Goal: Task Accomplishment & Management: Complete application form

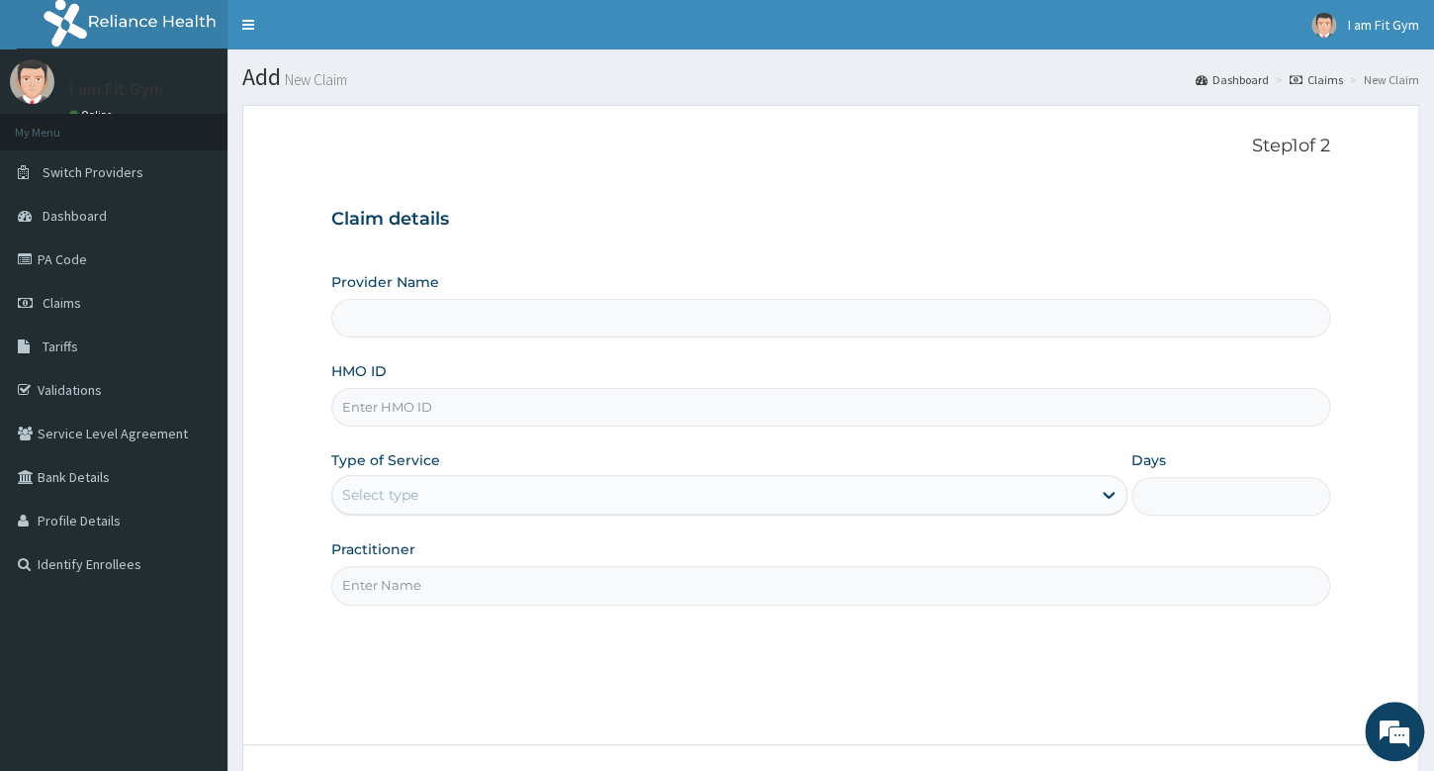
click at [592, 587] on input "Practitioner" at bounding box center [830, 585] width 999 height 39
type input "RAZZIE"
click at [627, 398] on input "HMO ID" at bounding box center [830, 407] width 999 height 39
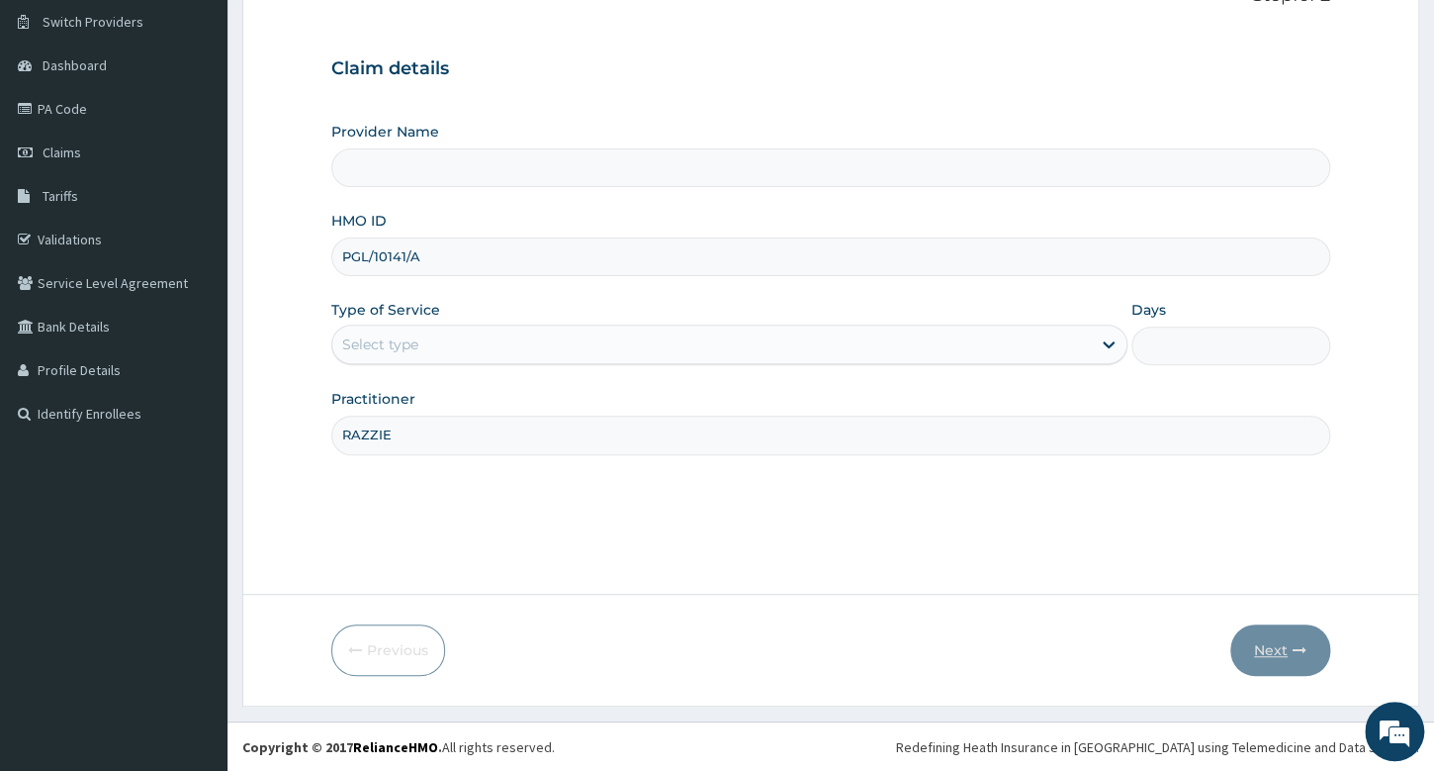
type input "PGL/10141/A"
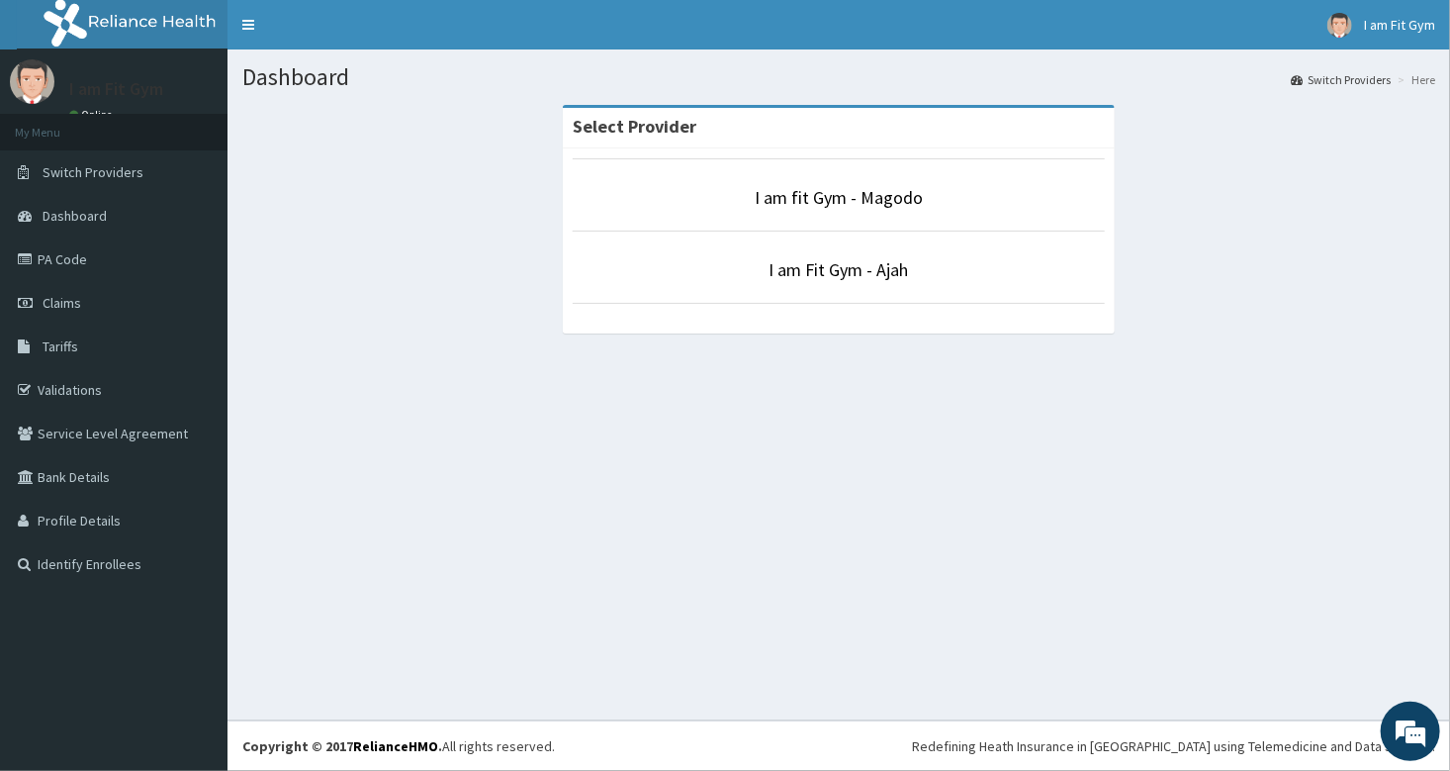
drag, startPoint x: 782, startPoint y: 489, endPoint x: 782, endPoint y: 471, distance: 17.8
click at [782, 471] on div "Dashboard Switch Providers Here Select Provider I am fit Gym - Magodo I am Fit …" at bounding box center [839, 384] width 1223 height 671
click at [803, 275] on link "I am Fit Gym - Ajah" at bounding box center [839, 269] width 139 height 23
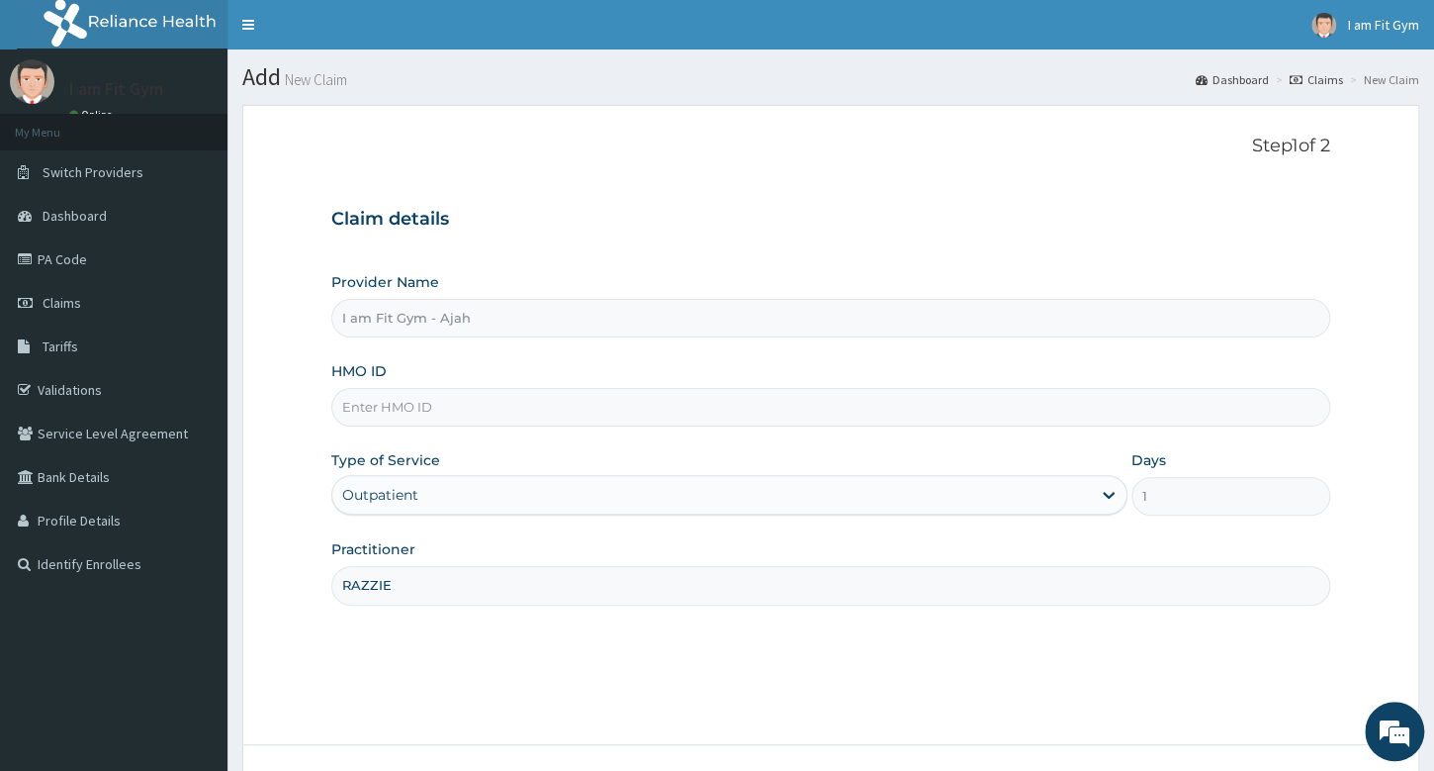
type input "RAZZIE"
click at [696, 400] on input "HMO ID" at bounding box center [830, 407] width 999 height 39
type input "PGL/10141/A"
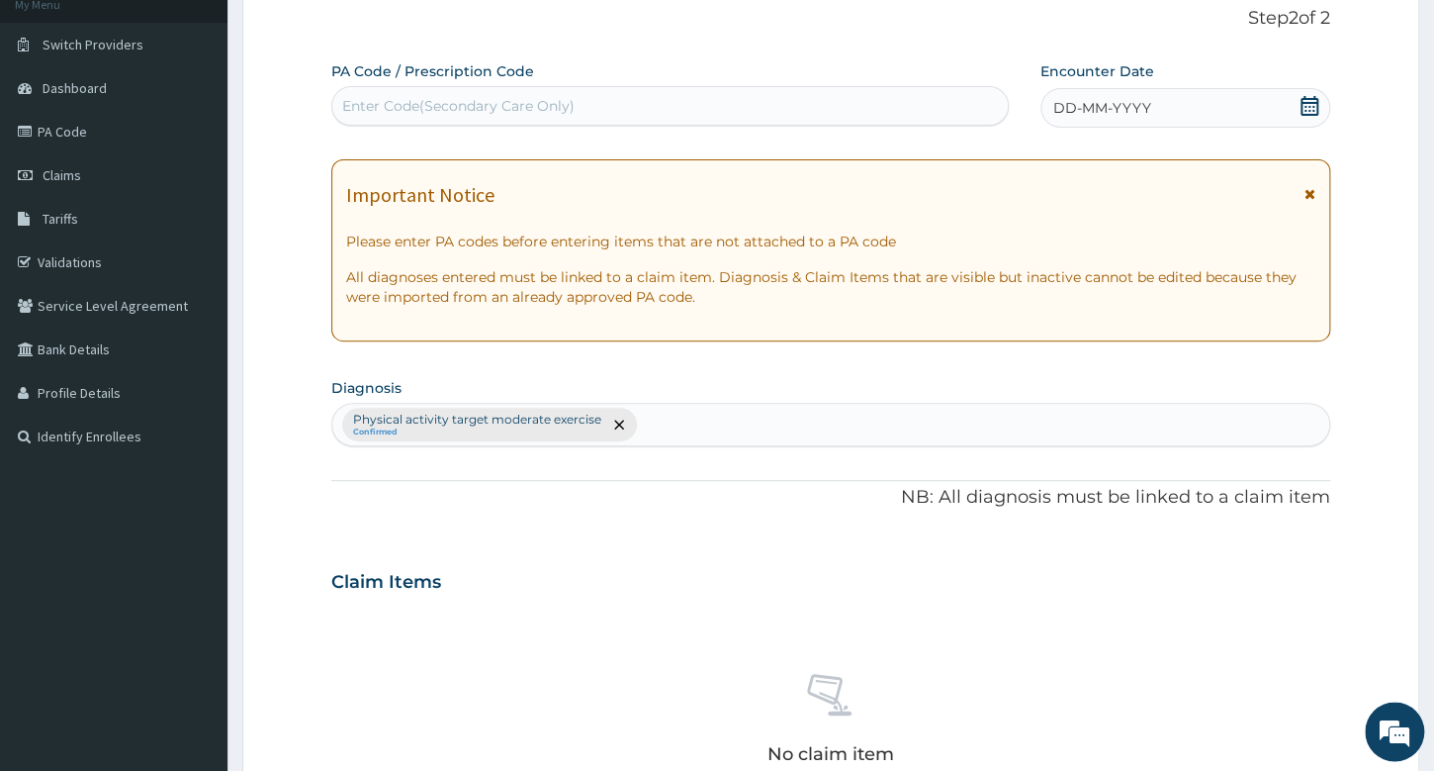
click at [1137, 95] on div "DD-MM-YYYY" at bounding box center [1186, 108] width 290 height 40
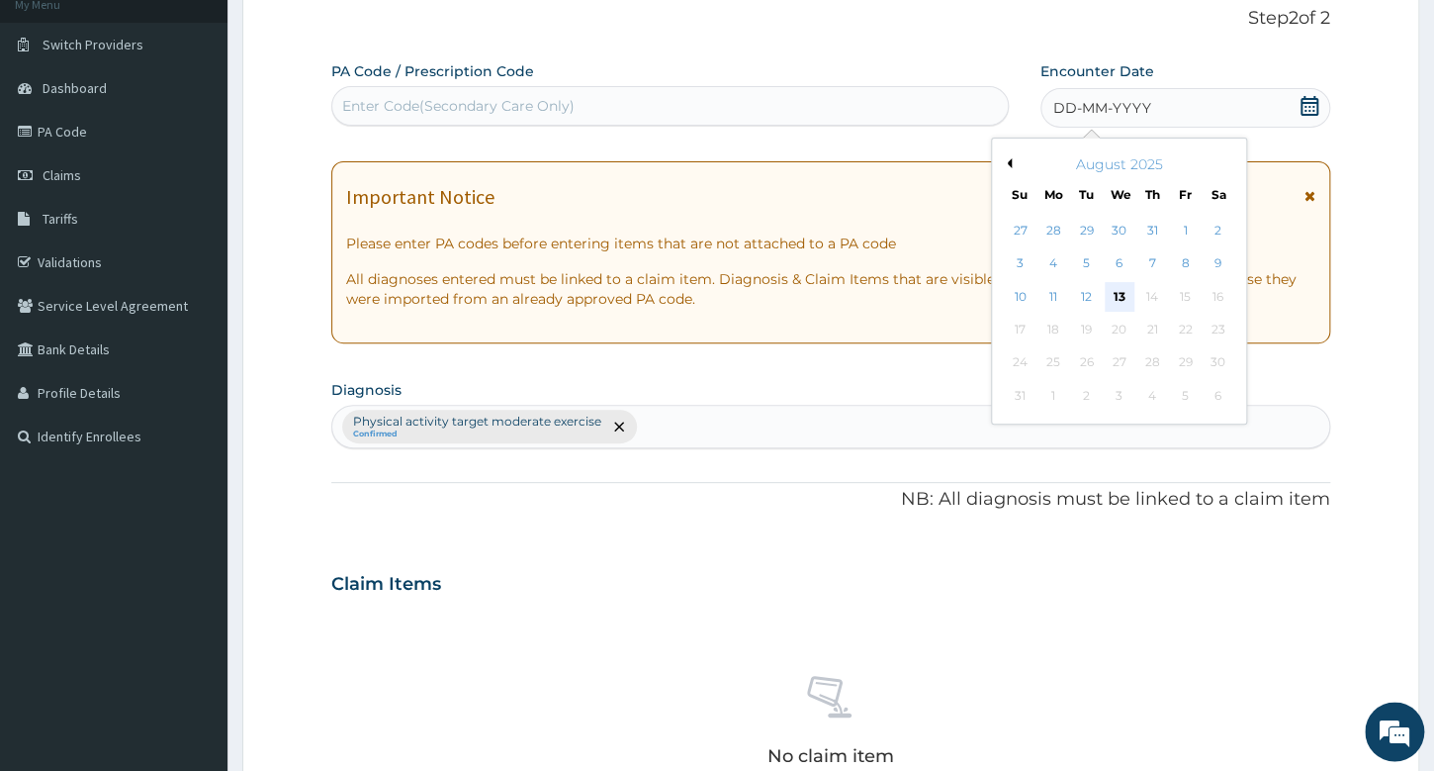
scroll to position [0, 0]
click at [1126, 296] on div "13" at bounding box center [1119, 297] width 30 height 30
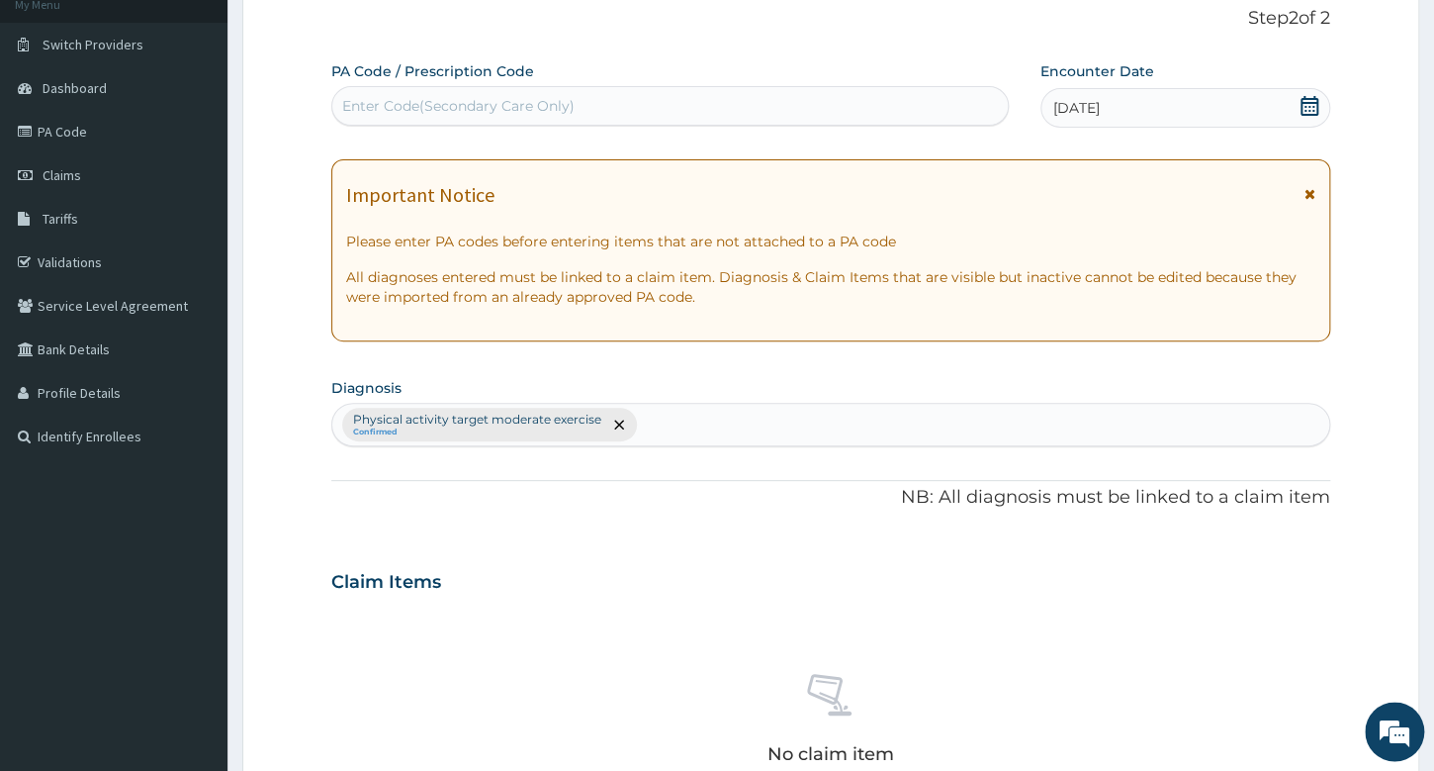
click at [932, 115] on div "Enter Code(Secondary Care Only)" at bounding box center [669, 106] width 675 height 32
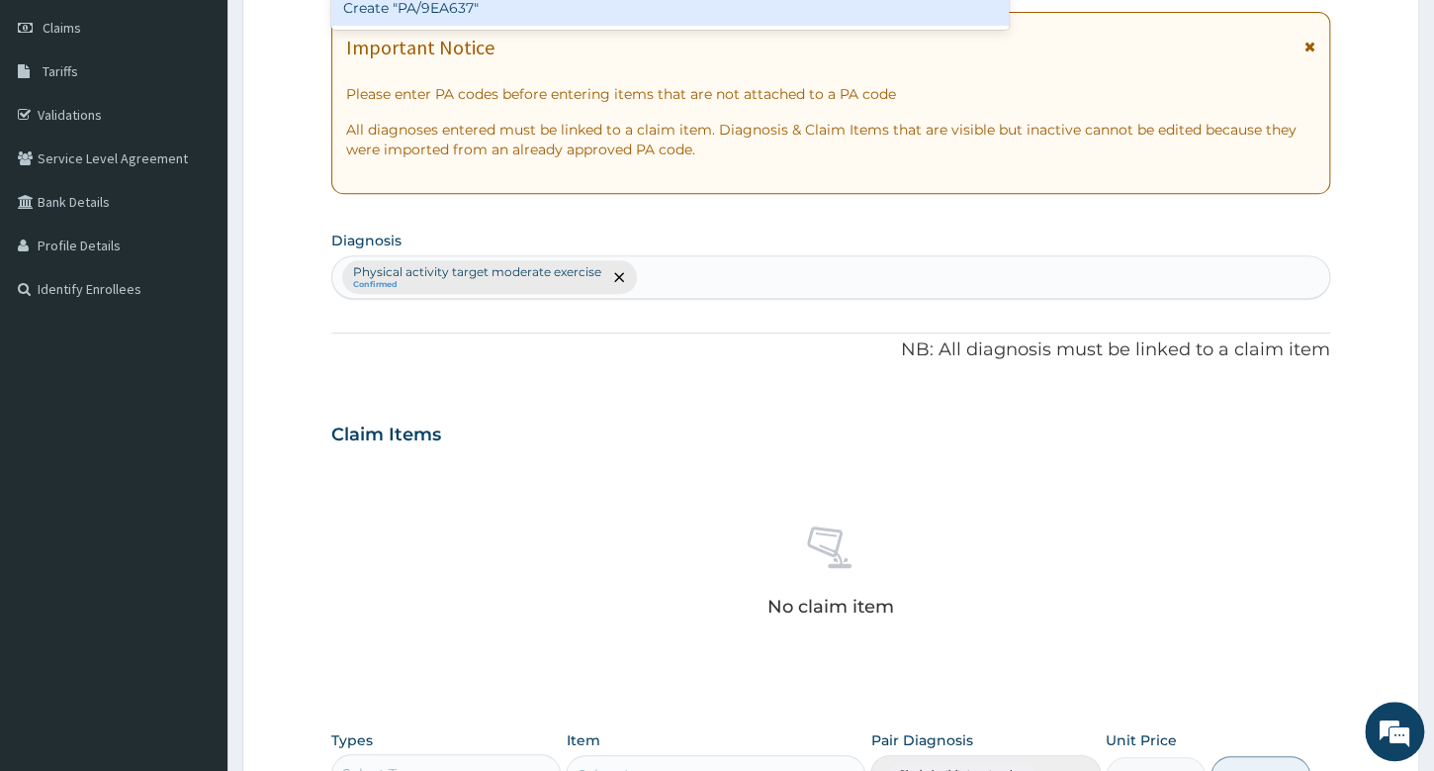
scroll to position [456, 0]
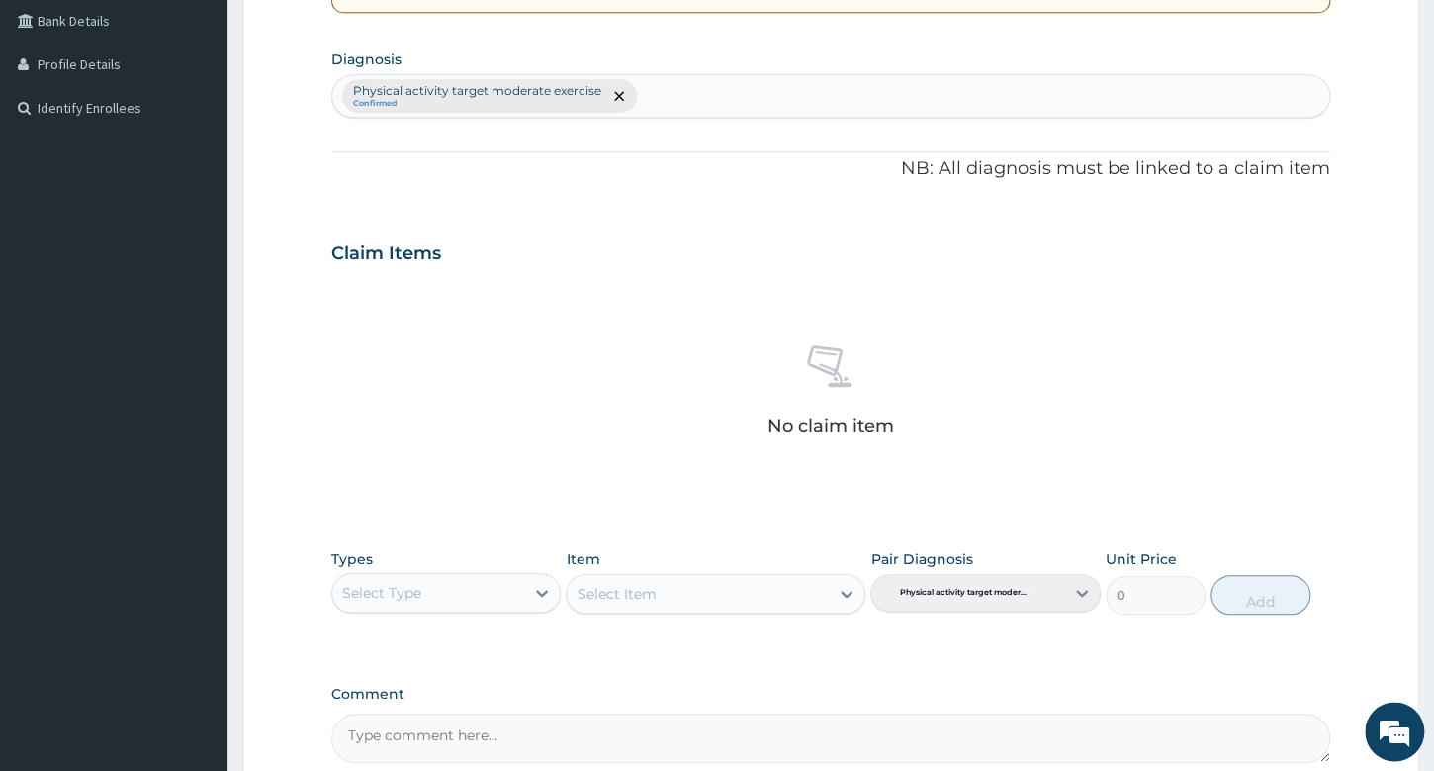
type input "PA/9EA637"
click at [425, 604] on div "Select Type" at bounding box center [428, 593] width 192 height 32
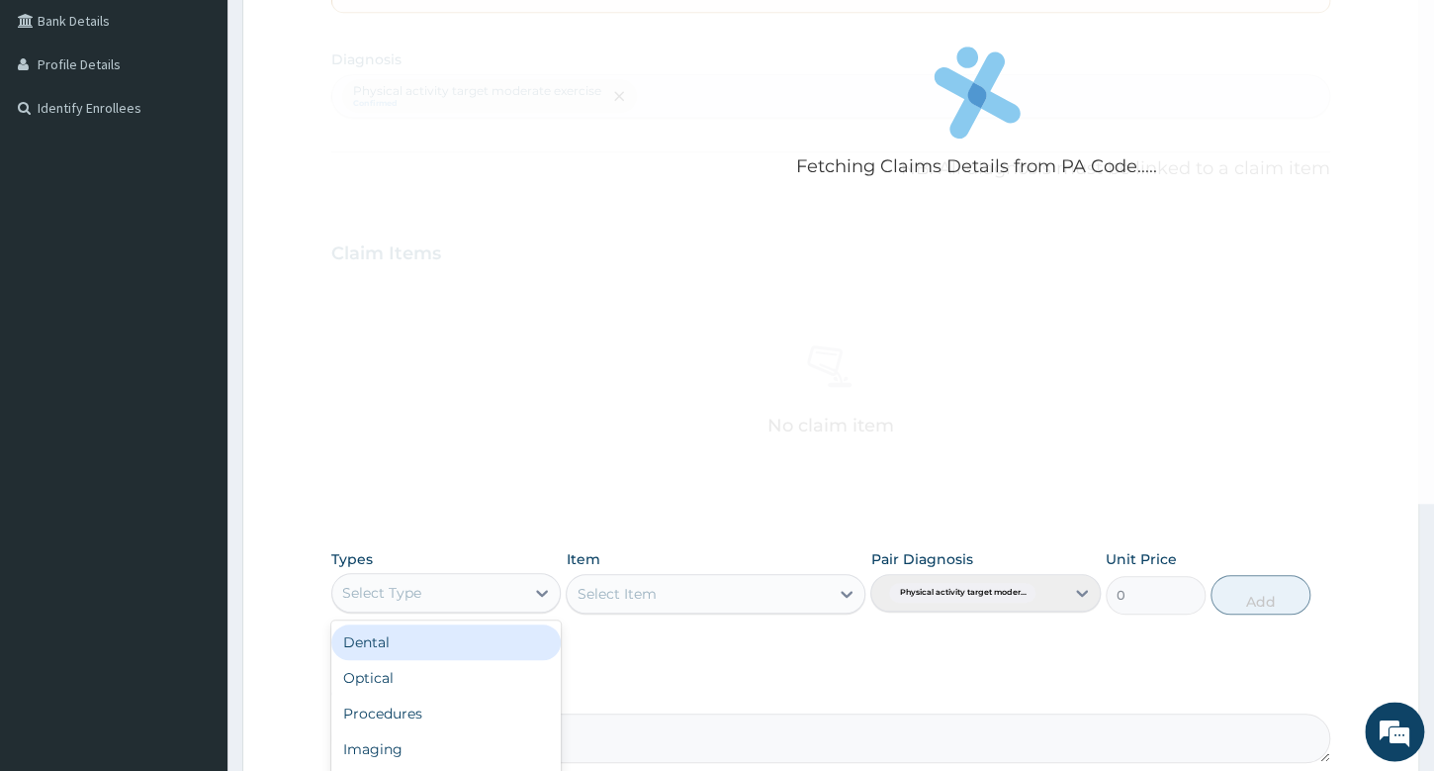
type input "G"
type input "GYM"
drag, startPoint x: 450, startPoint y: 642, endPoint x: 634, endPoint y: 571, distance: 197.3
click at [456, 640] on div "Gym" at bounding box center [445, 642] width 229 height 36
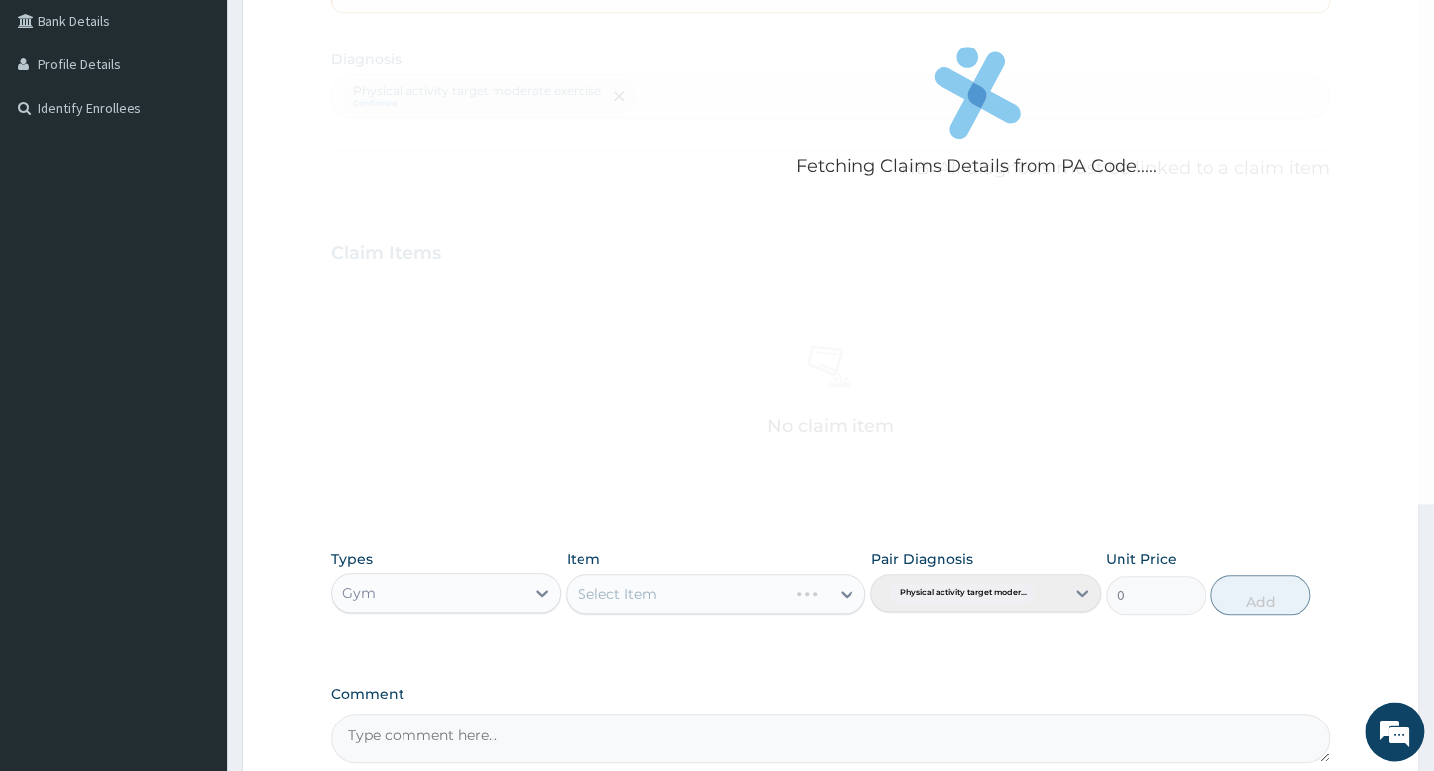
click at [634, 571] on div "Item Select Item" at bounding box center [716, 581] width 300 height 65
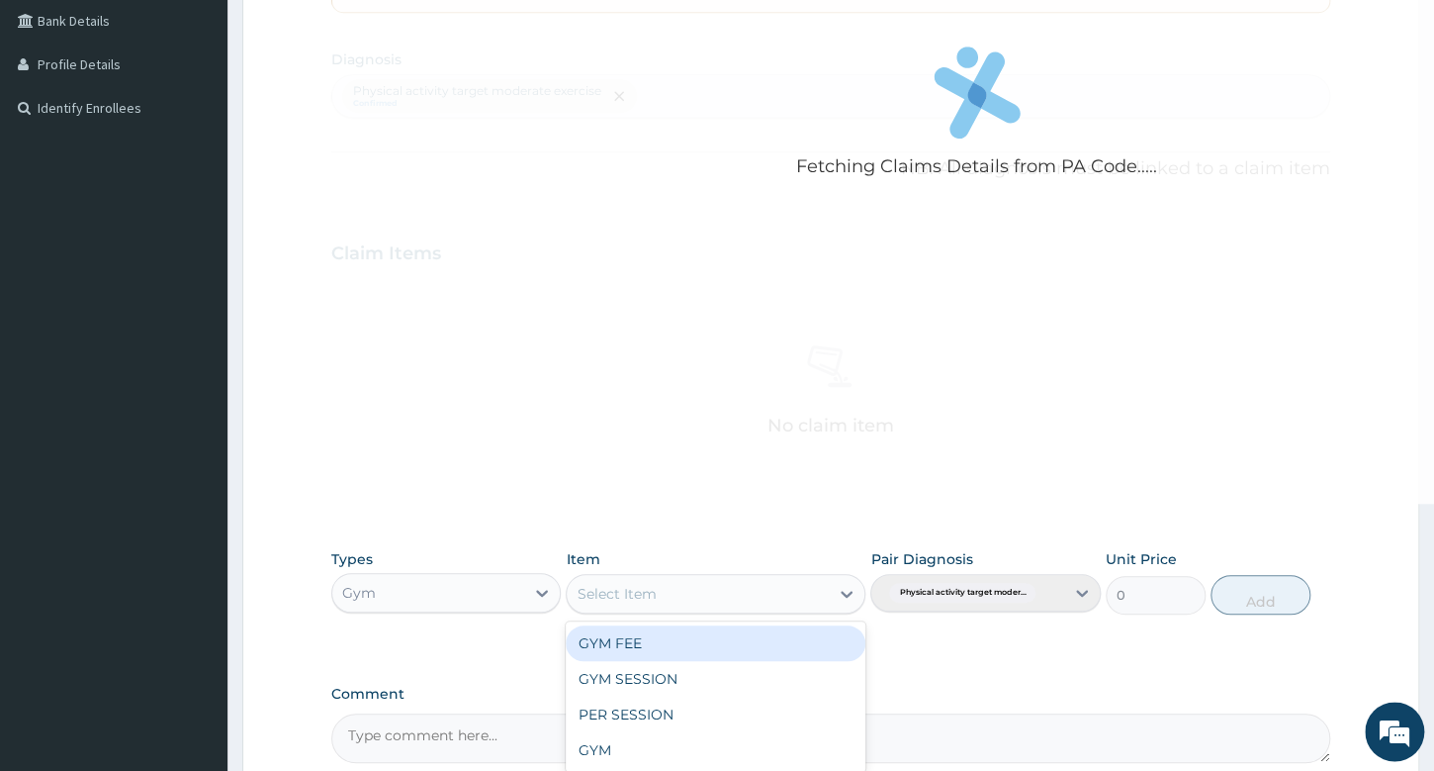
click at [646, 591] on div "Select Item" at bounding box center [616, 594] width 79 height 20
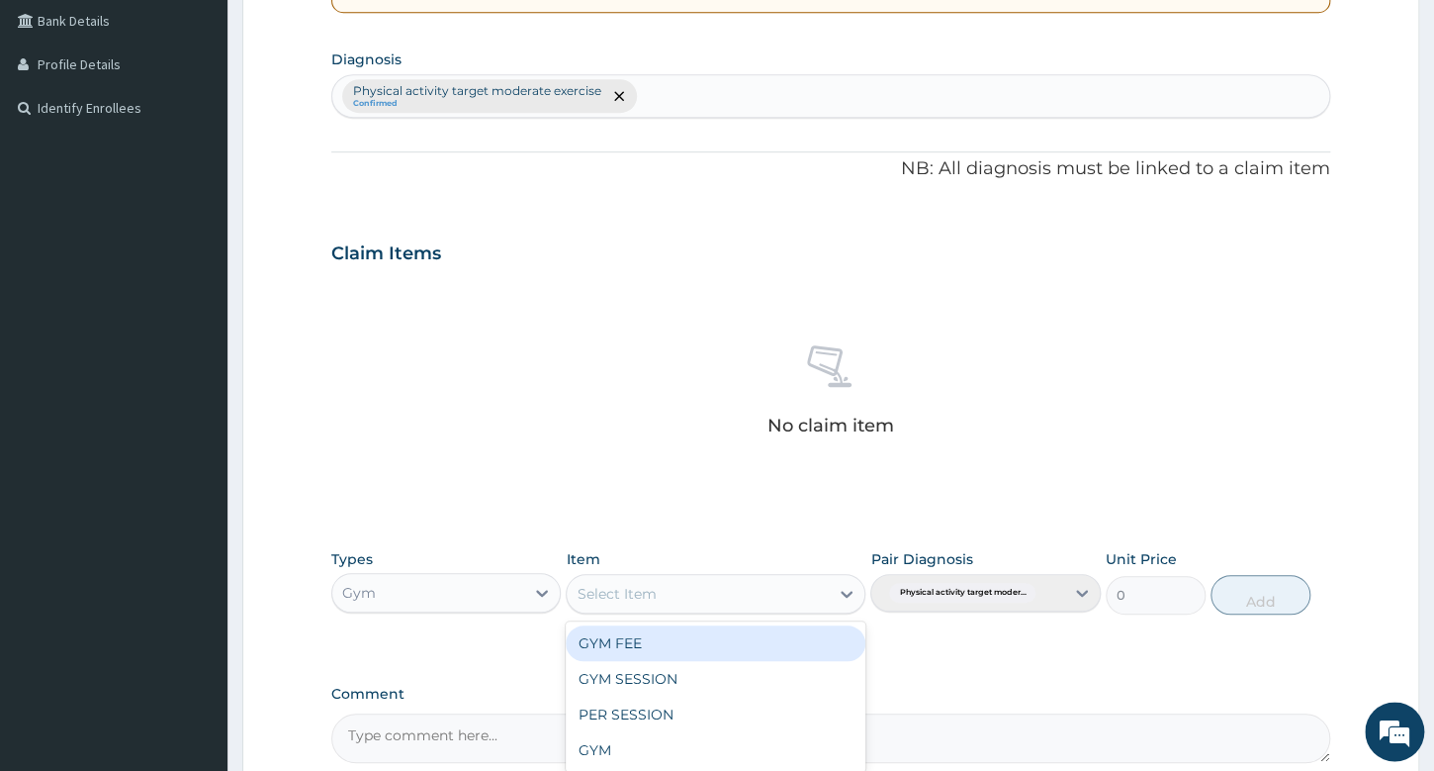
click at [656, 642] on div "GYM FEE" at bounding box center [716, 643] width 300 height 36
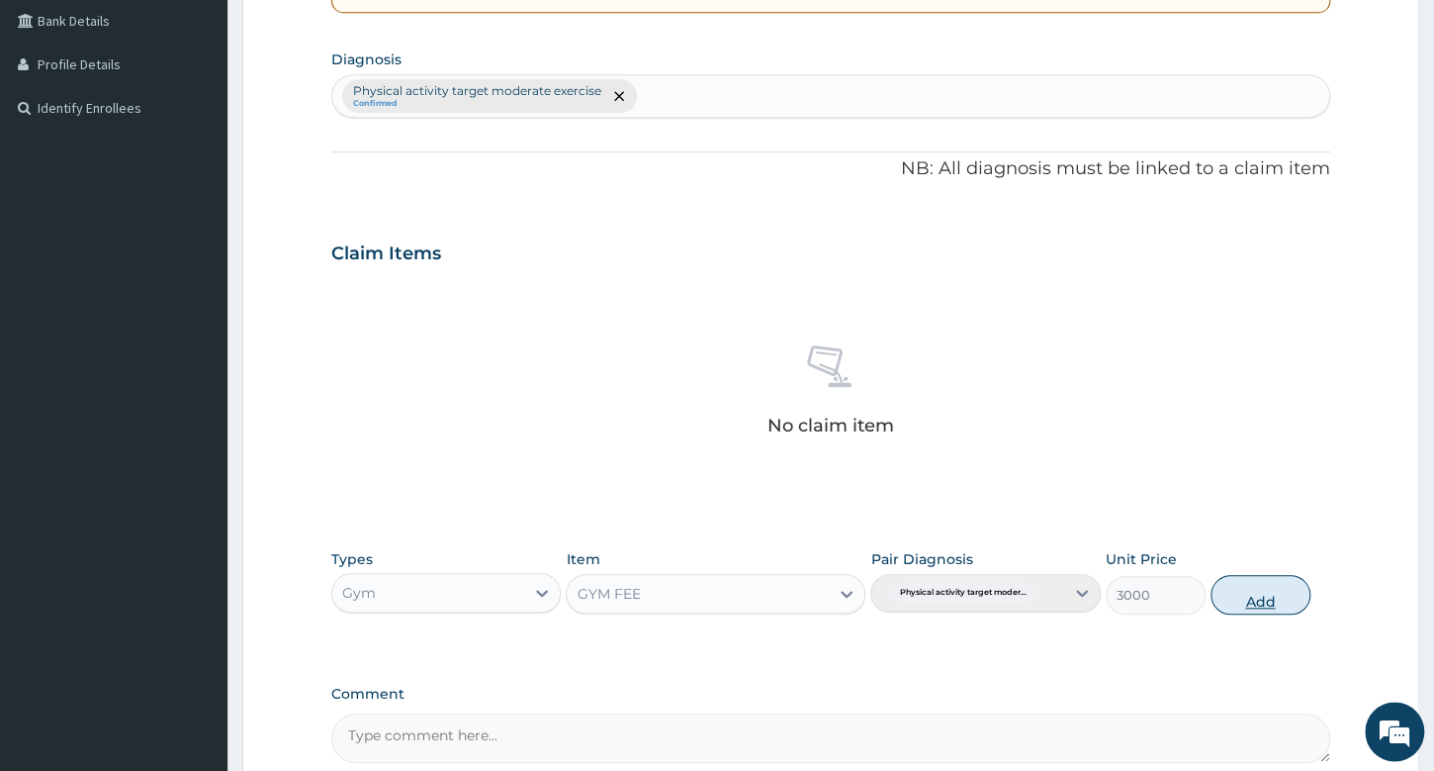
click at [1279, 587] on button "Add" at bounding box center [1261, 595] width 100 height 40
type input "0"
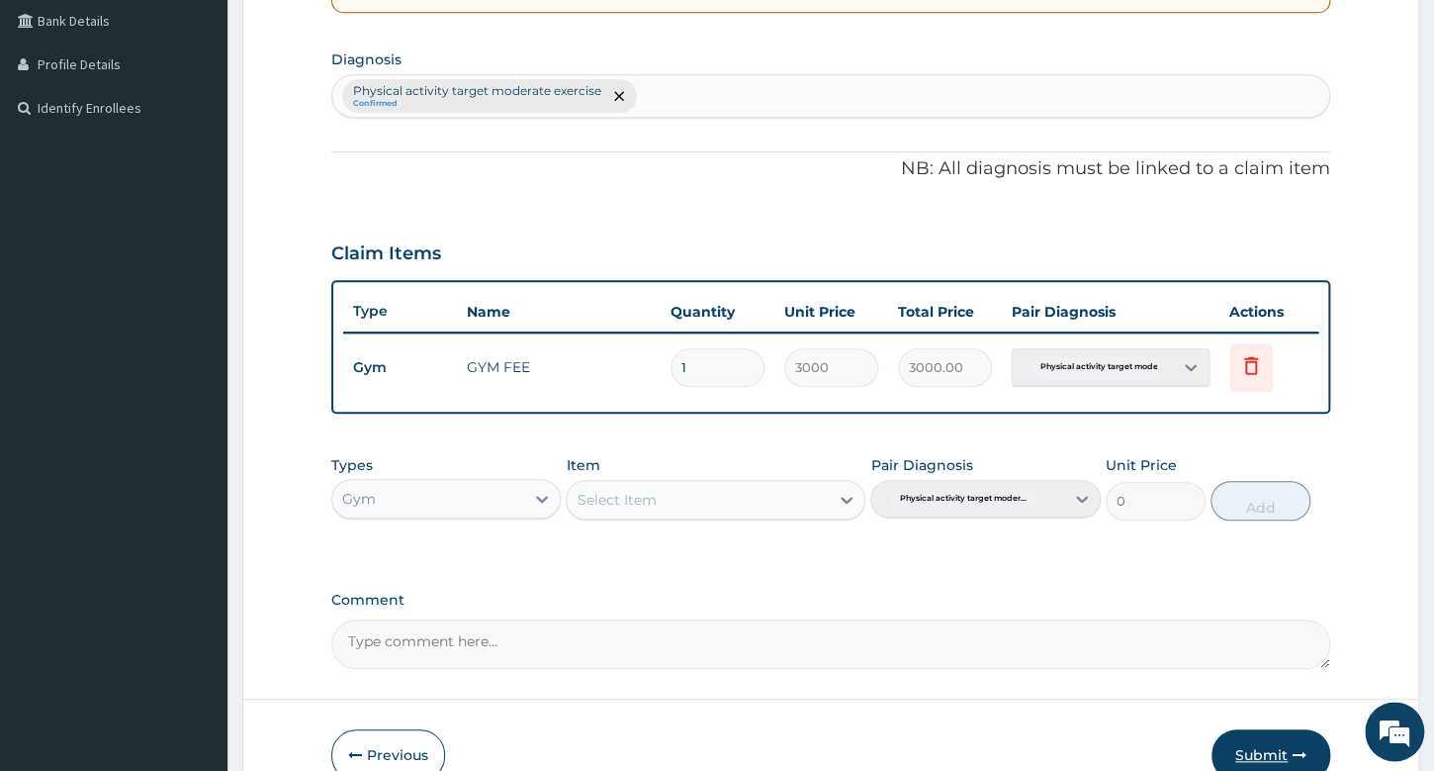
click at [1266, 751] on button "Submit" at bounding box center [1271, 754] width 119 height 51
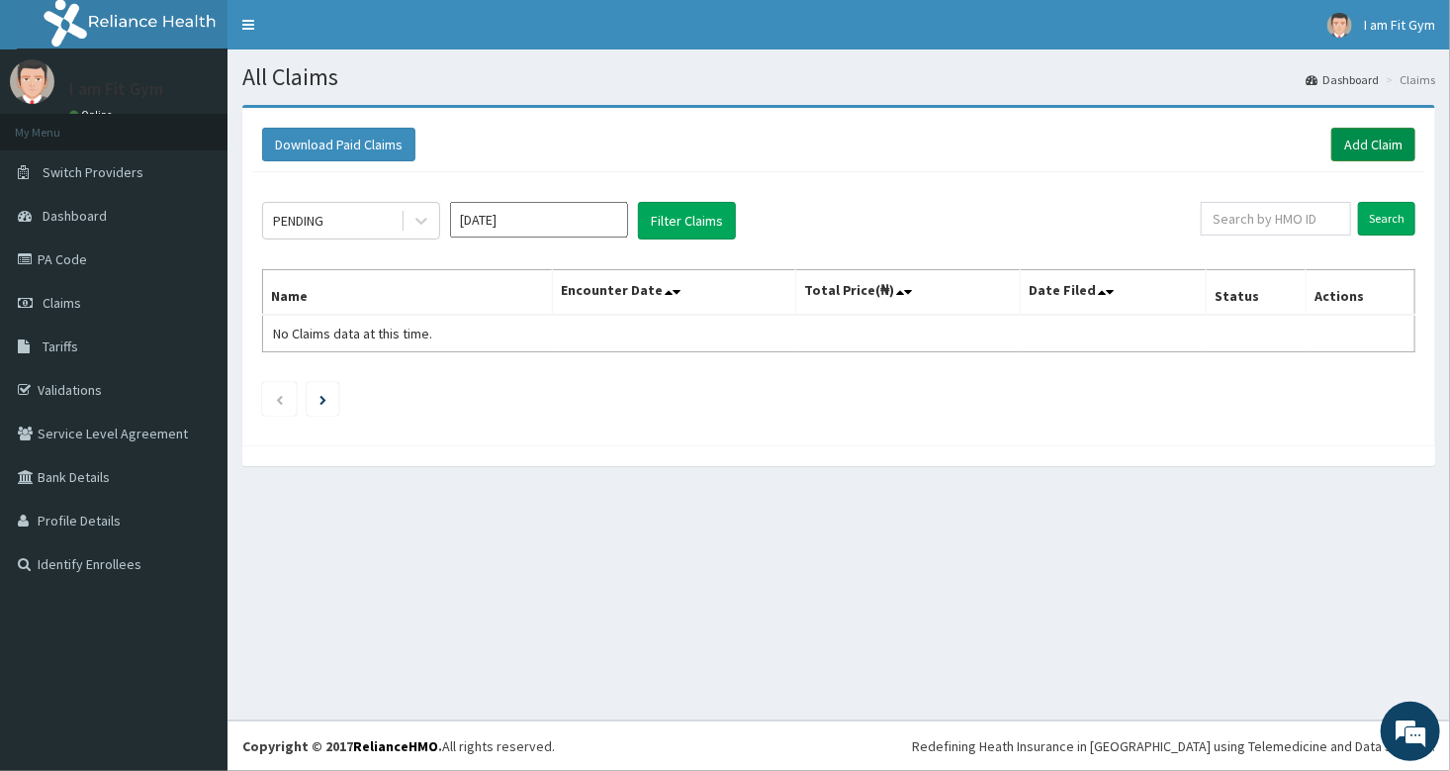
click at [1346, 143] on link "Add Claim" at bounding box center [1373, 145] width 84 height 34
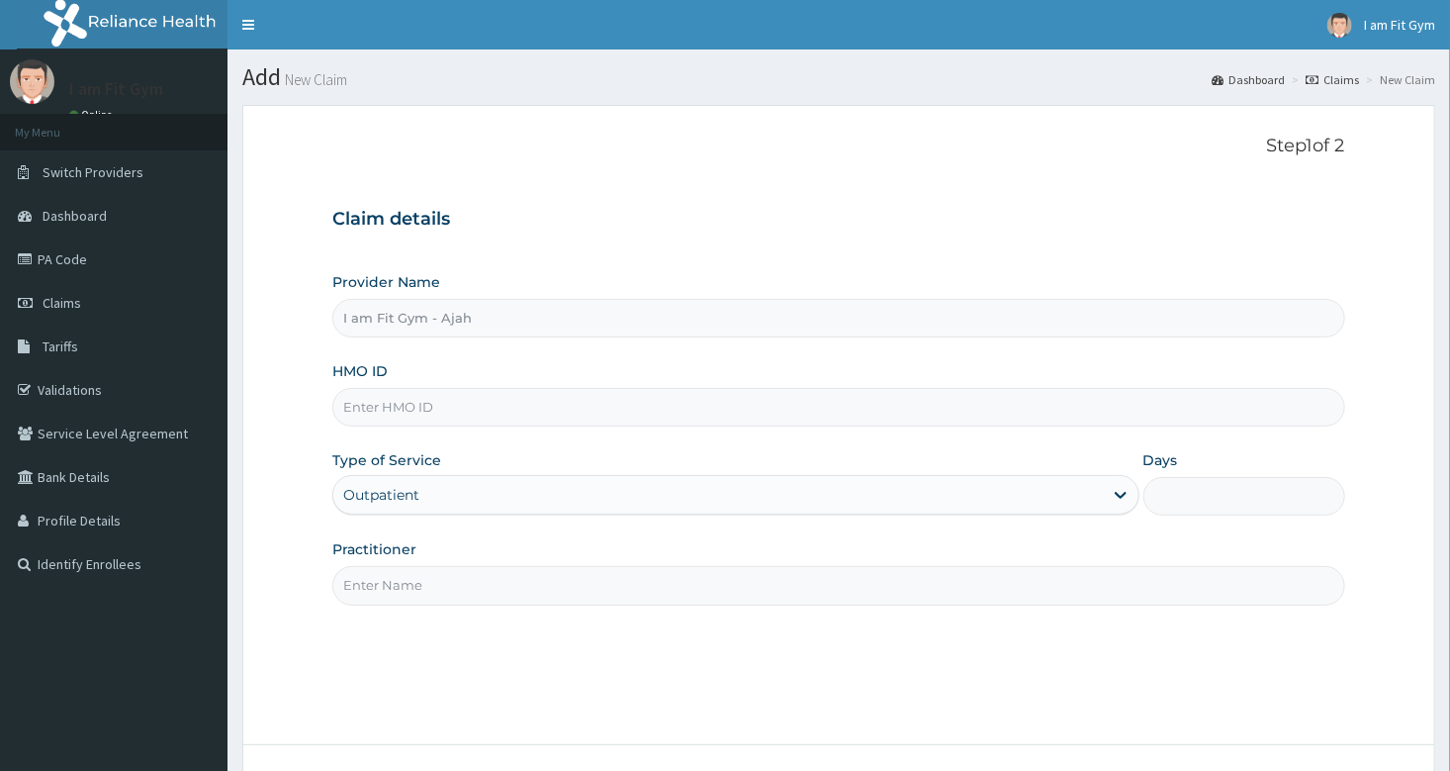
type input "I am Fit Gym - Ajah"
type input "1"
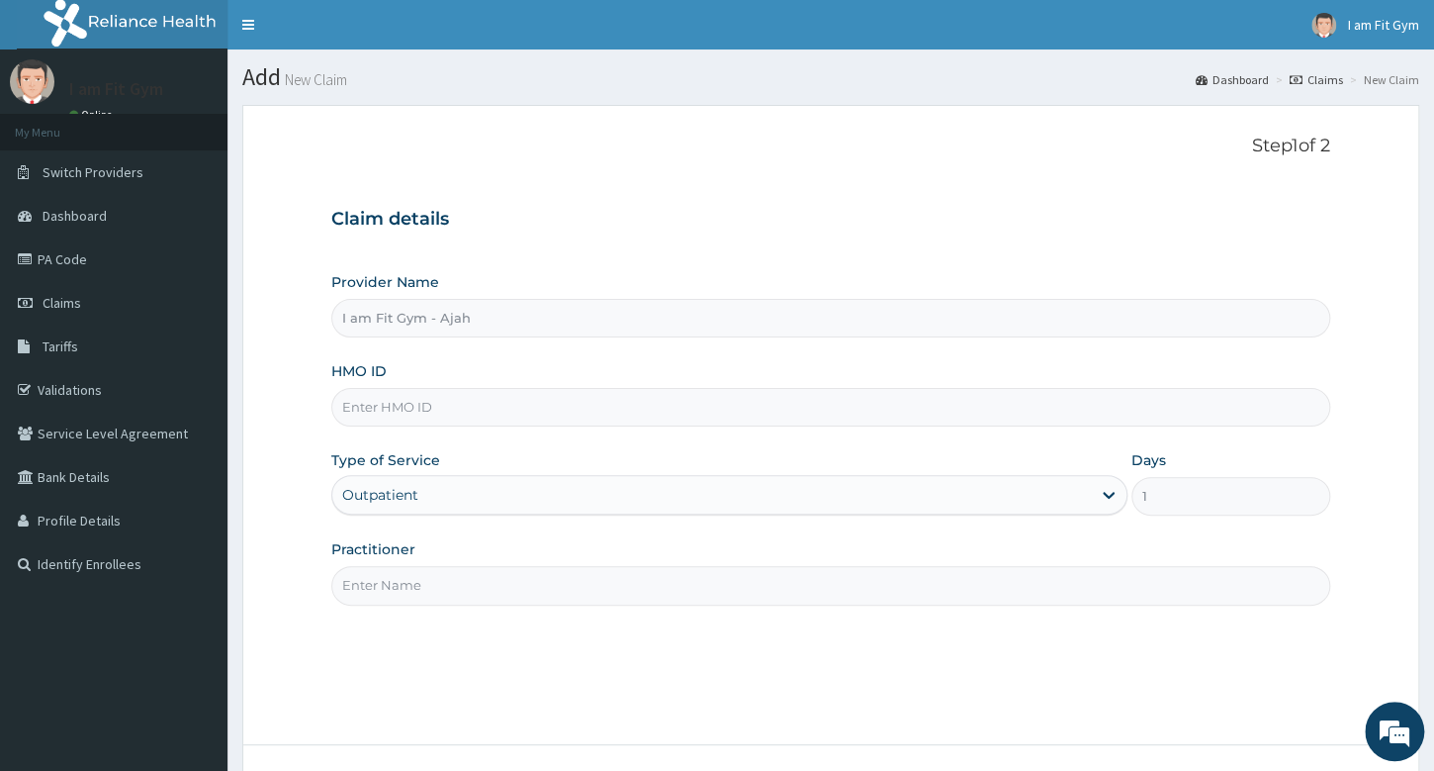
click at [529, 596] on input "Practitioner" at bounding box center [830, 585] width 999 height 39
type input "RAZZIE"
click at [590, 412] on input "HMO ID" at bounding box center [830, 407] width 999 height 39
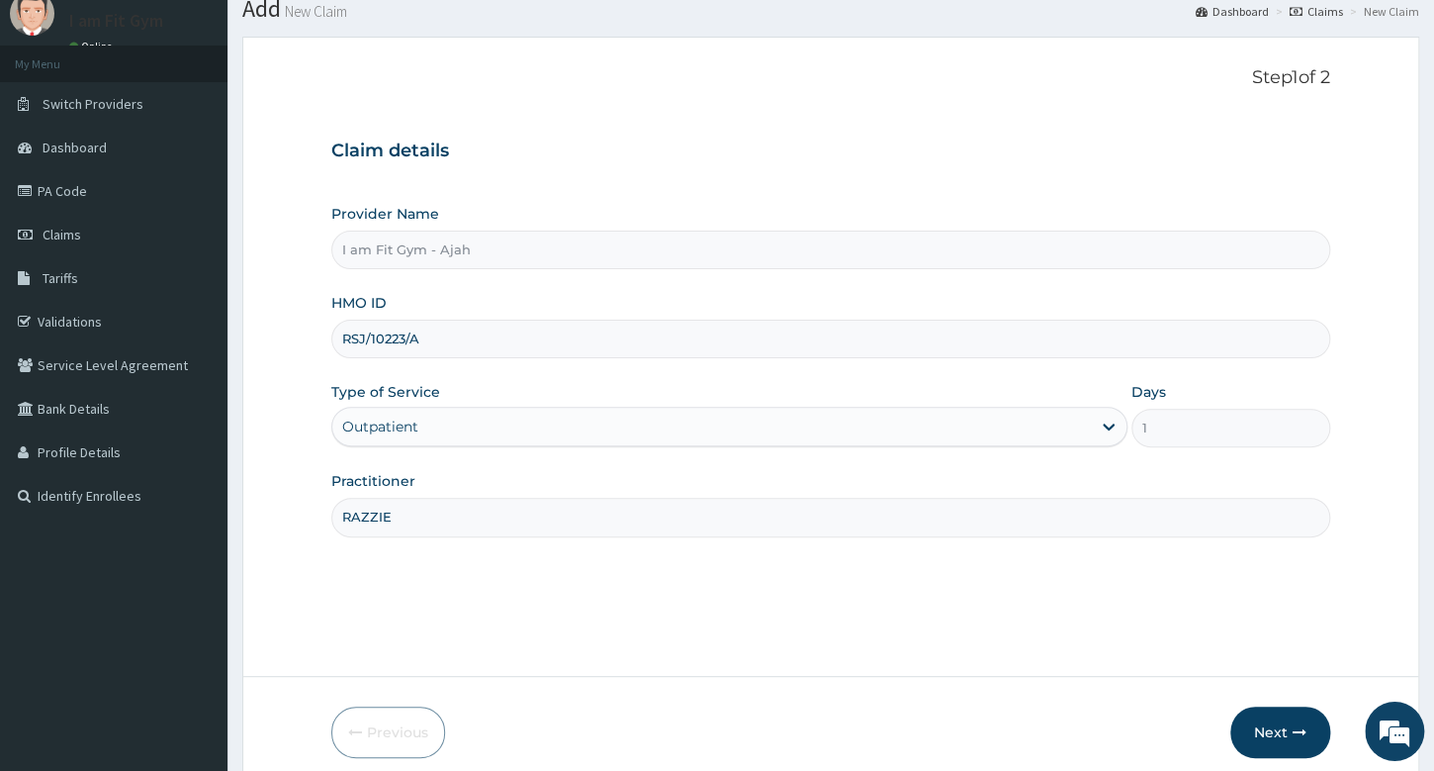
scroll to position [150, 0]
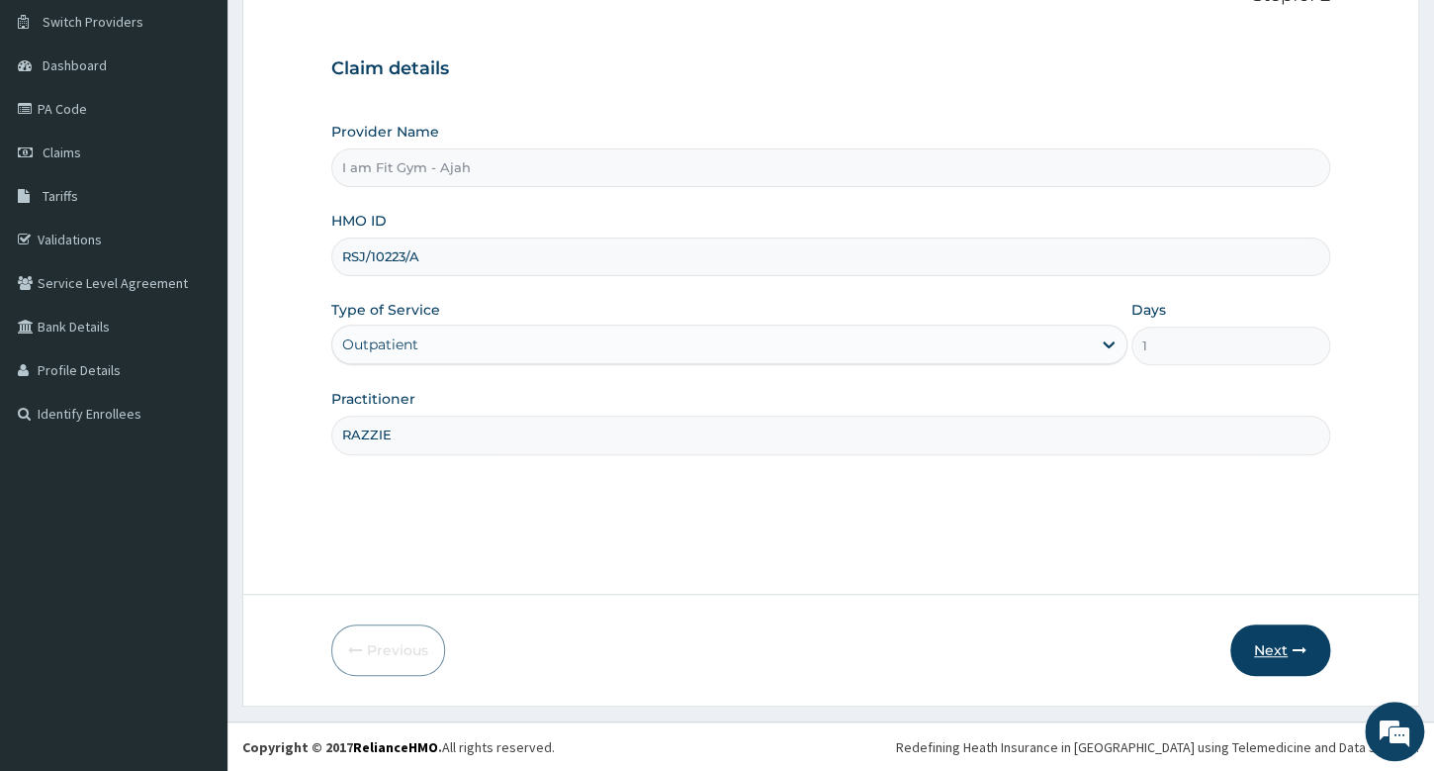
type input "RSJ/10223/A"
click at [1256, 651] on button "Next" at bounding box center [1281, 649] width 100 height 51
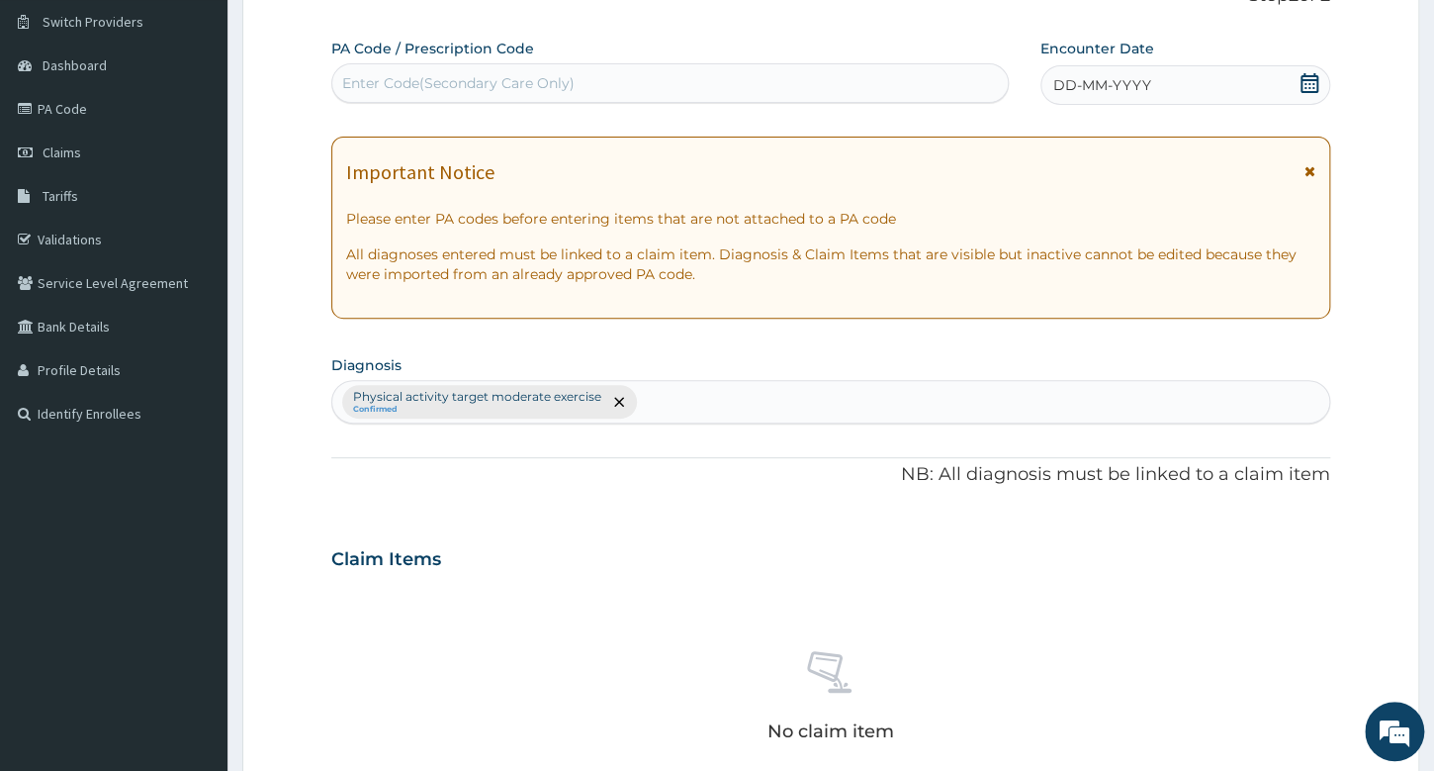
click at [1261, 90] on div "DD-MM-YYYY" at bounding box center [1186, 85] width 290 height 40
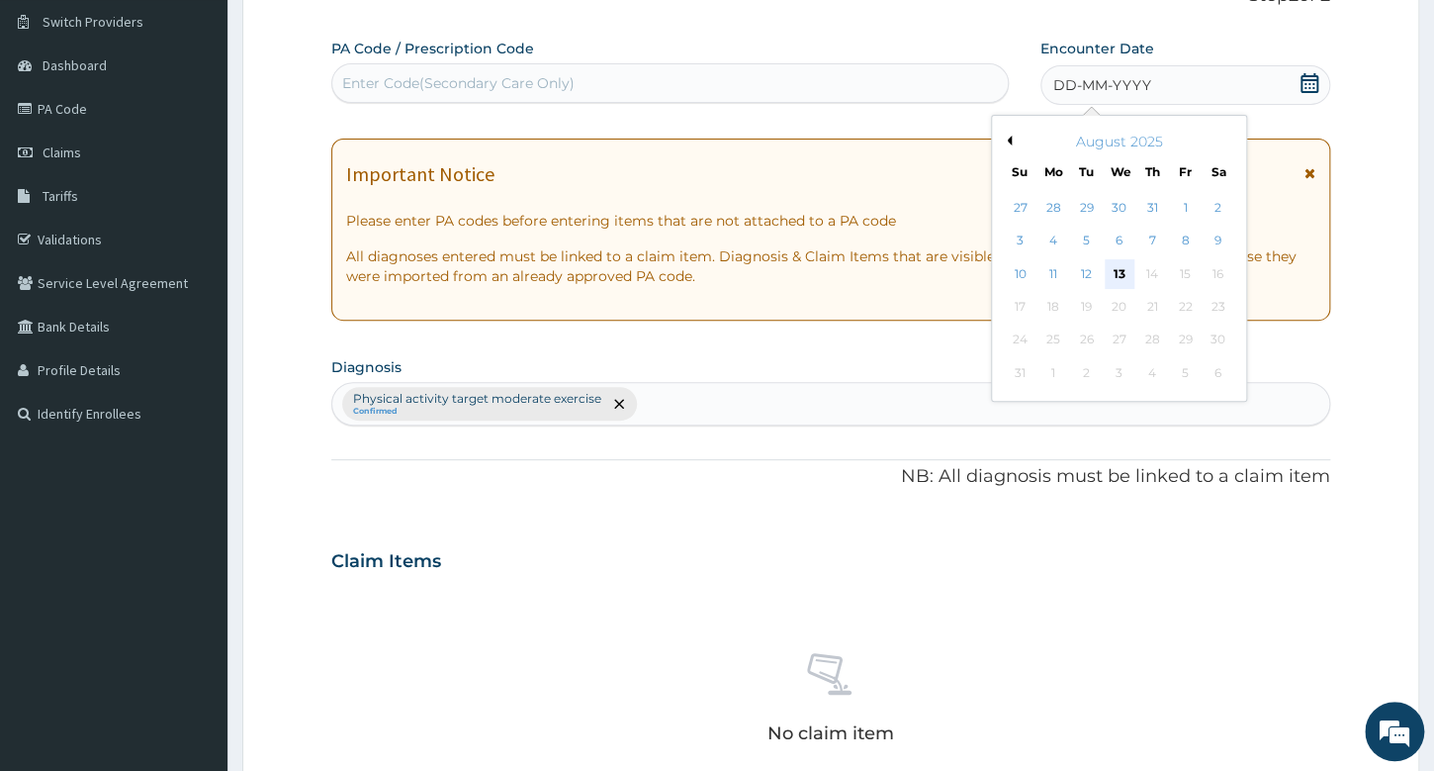
click at [1129, 272] on div "13" at bounding box center [1119, 274] width 30 height 30
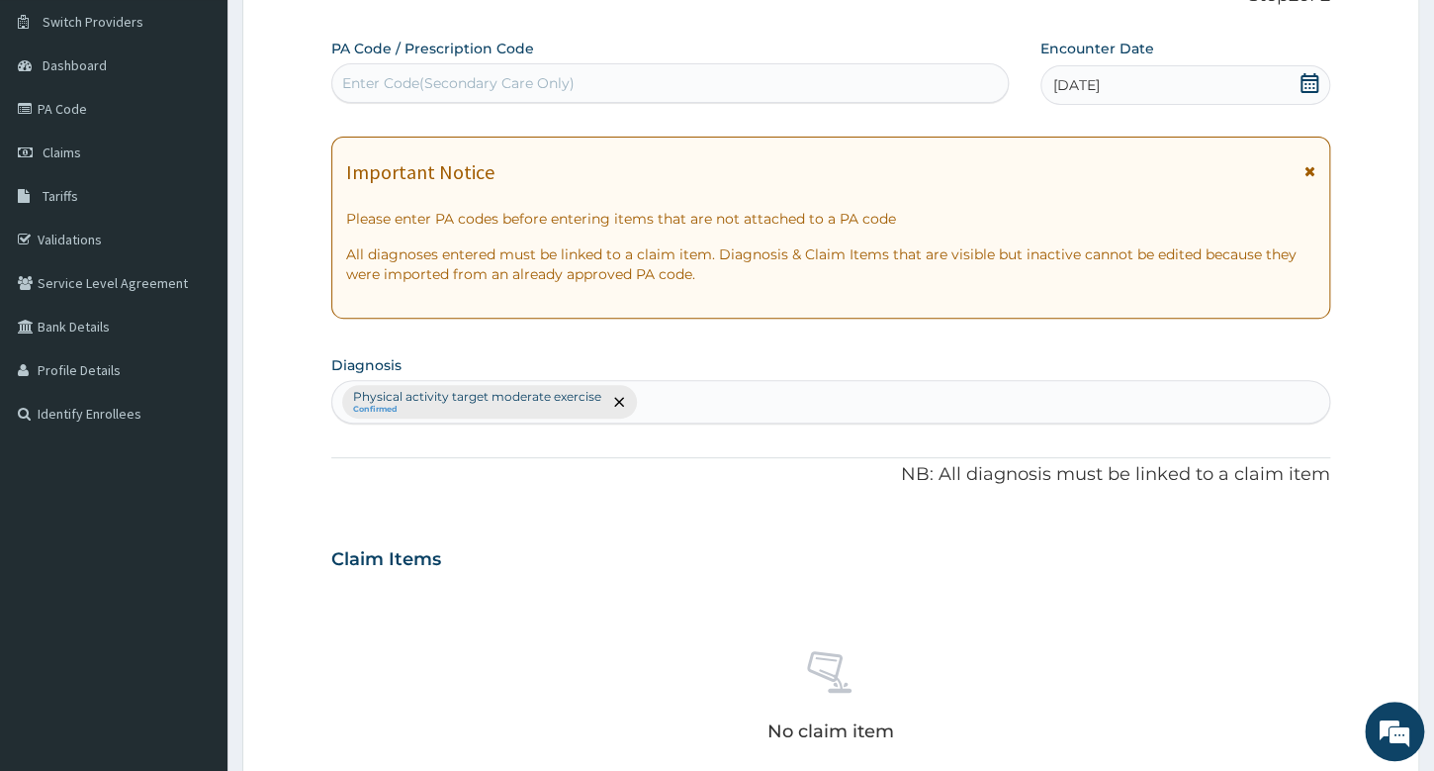
click at [977, 93] on div "Enter Code(Secondary Care Only)" at bounding box center [669, 83] width 675 height 32
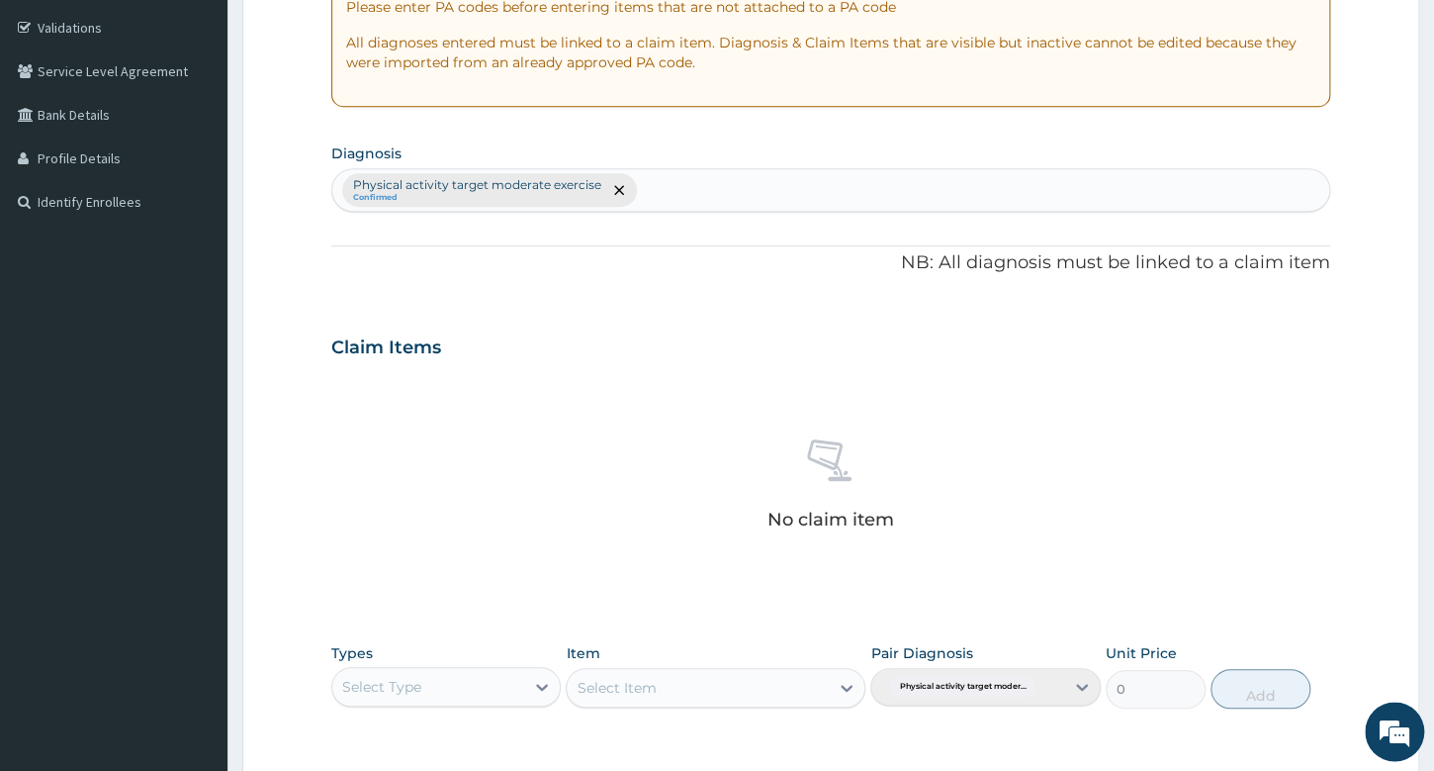
scroll to position [535, 0]
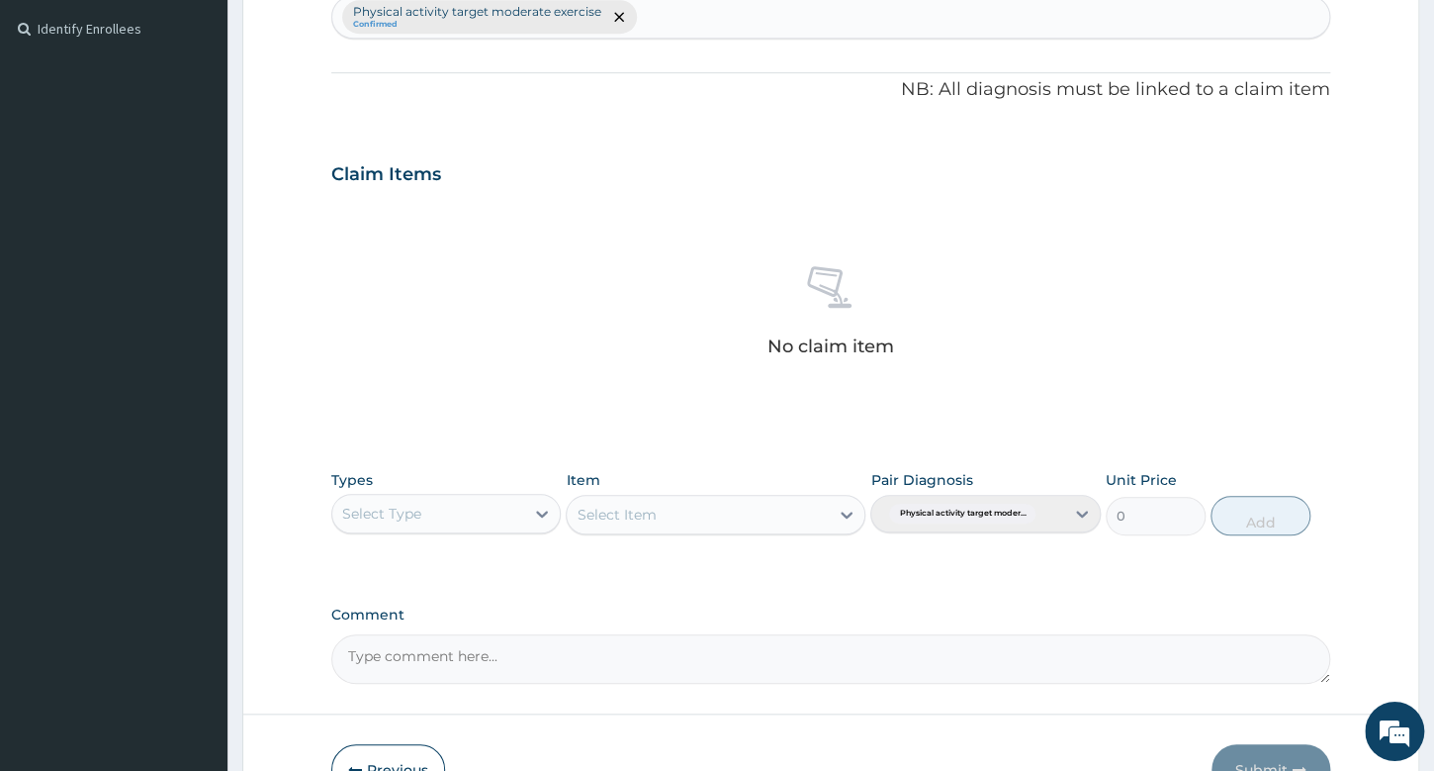
type input "PA/2B60A8"
click at [488, 515] on div "Select Type" at bounding box center [428, 514] width 192 height 32
type input "GYM"
click at [534, 565] on div "Gym" at bounding box center [445, 563] width 229 height 36
click at [675, 509] on div "Select Item" at bounding box center [716, 515] width 300 height 40
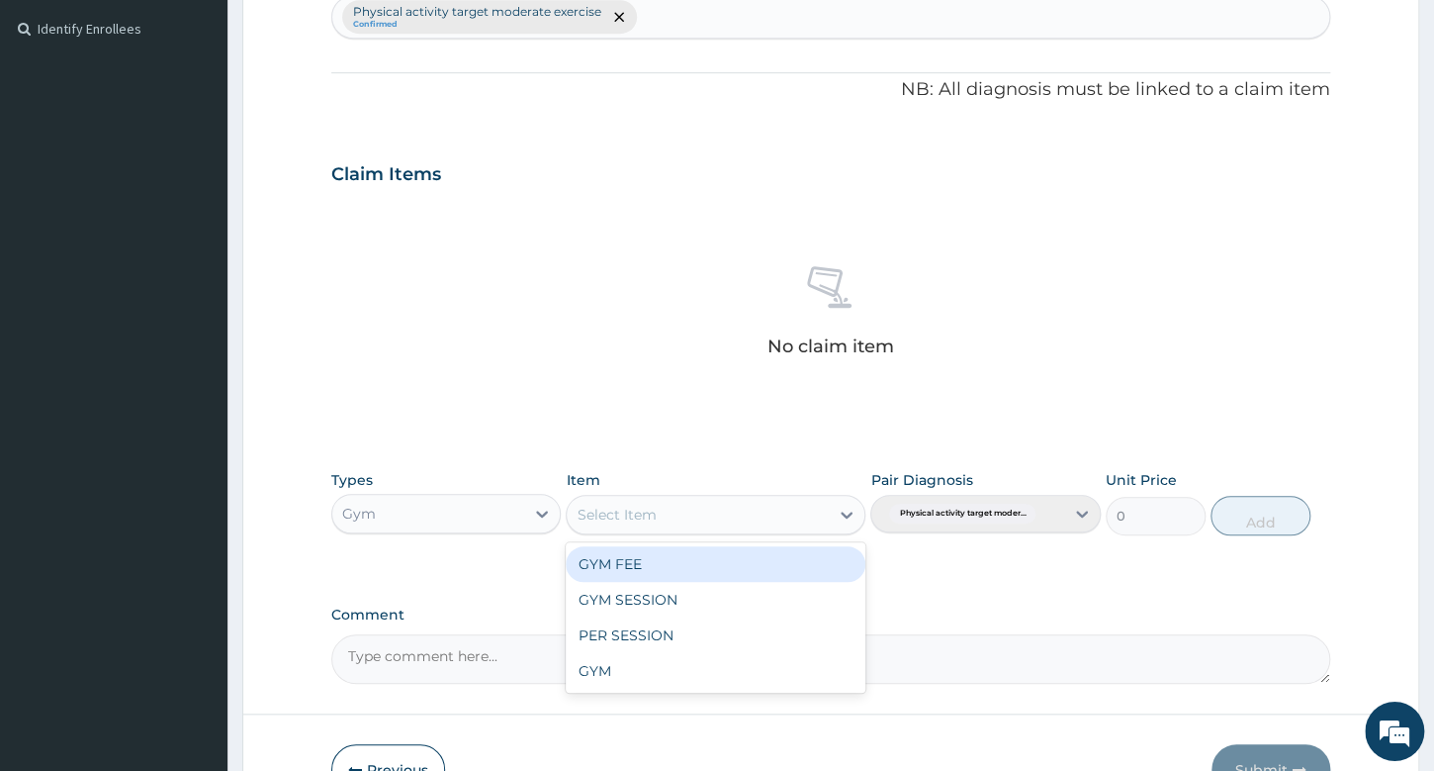
click at [675, 509] on div "Select Item" at bounding box center [698, 515] width 262 height 32
click at [683, 560] on div "GYM FEE" at bounding box center [716, 564] width 300 height 36
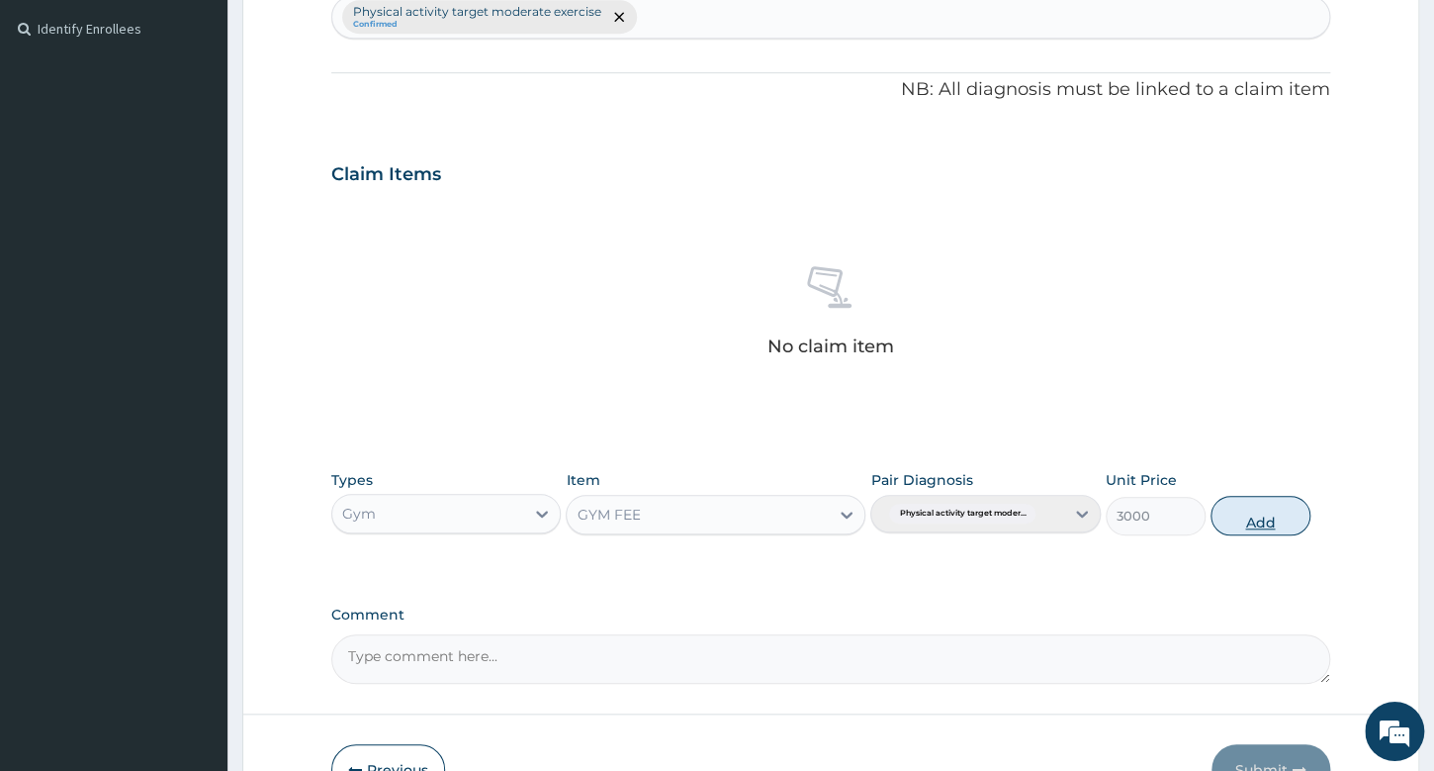
click at [1244, 513] on button "Add" at bounding box center [1261, 516] width 100 height 40
type input "0"
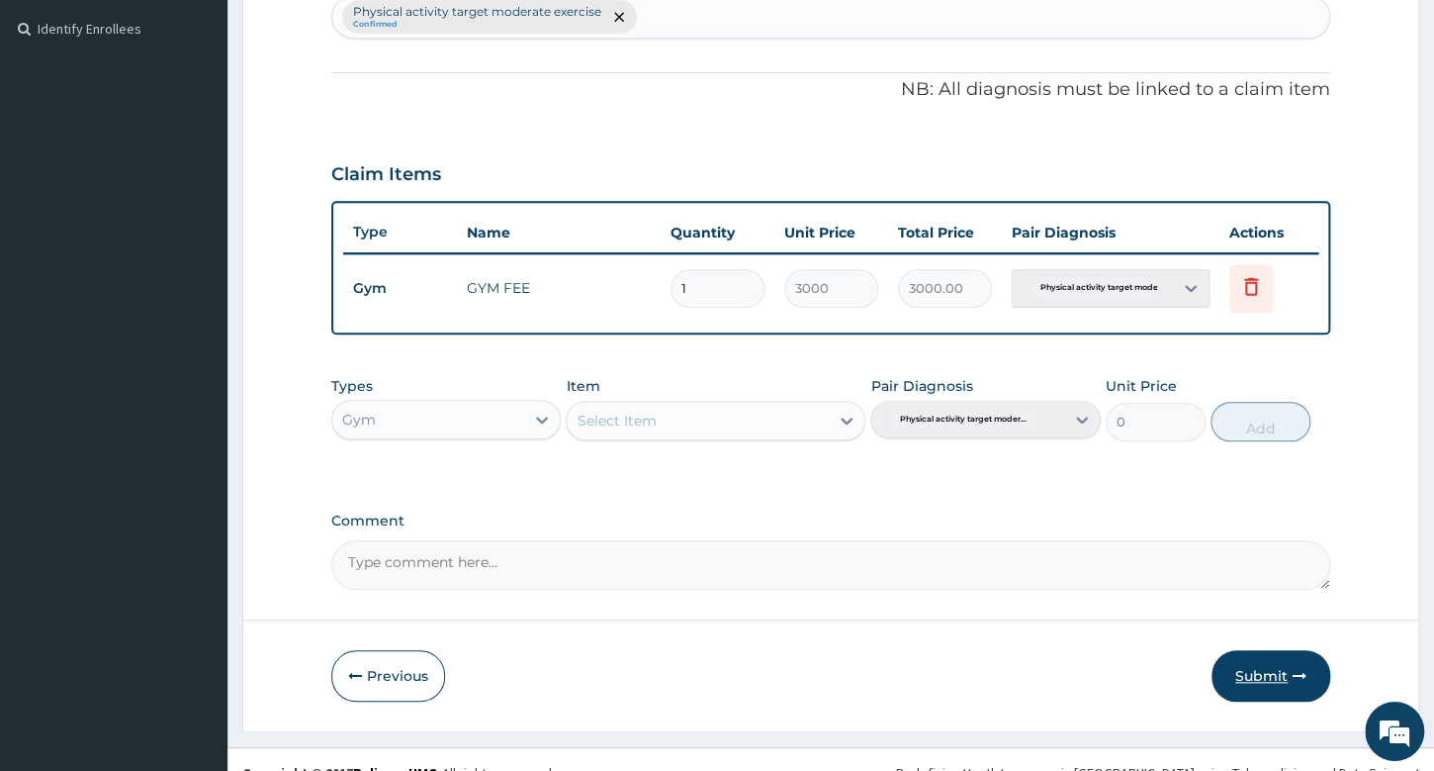
click at [1267, 664] on button "Submit" at bounding box center [1271, 675] width 119 height 51
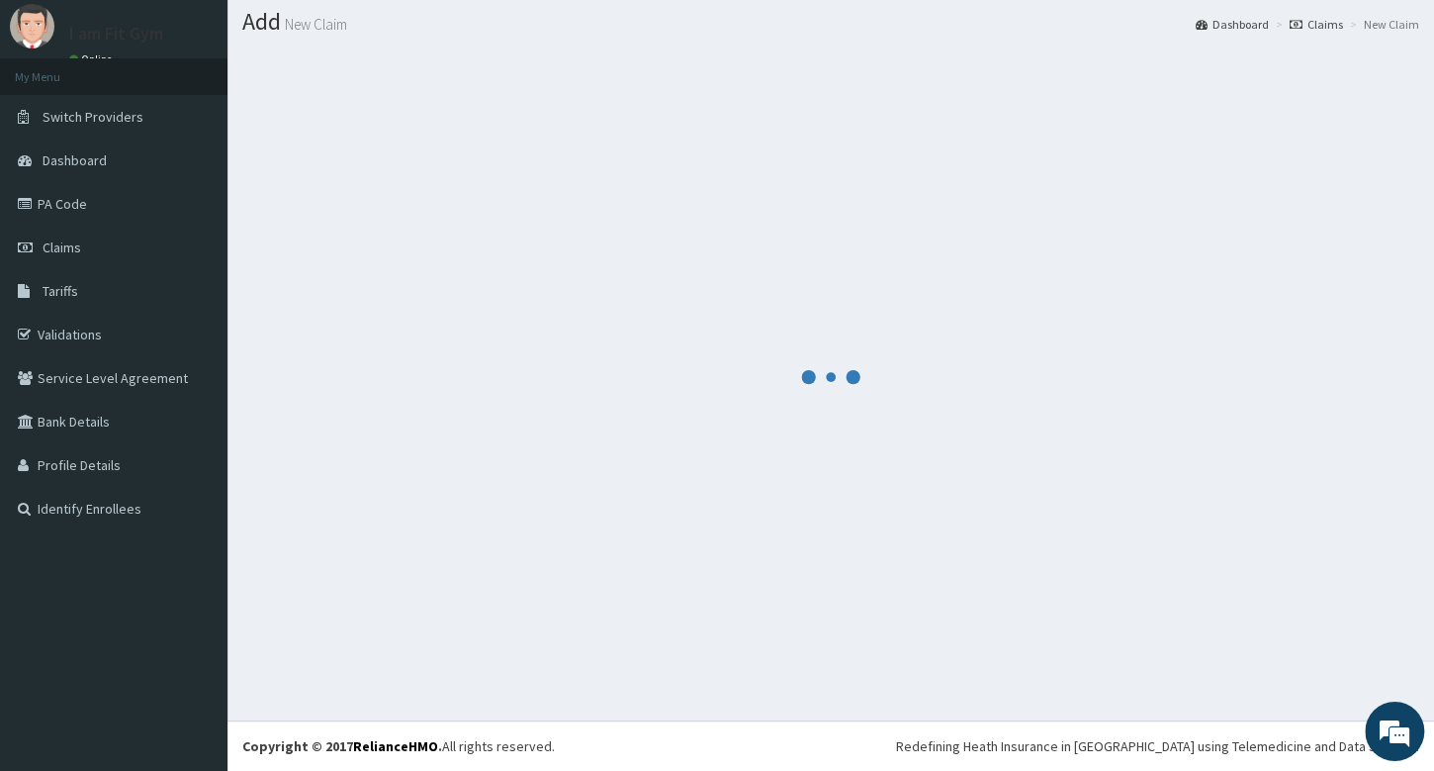
scroll to position [54, 0]
